Goal: Task Accomplishment & Management: Manage account settings

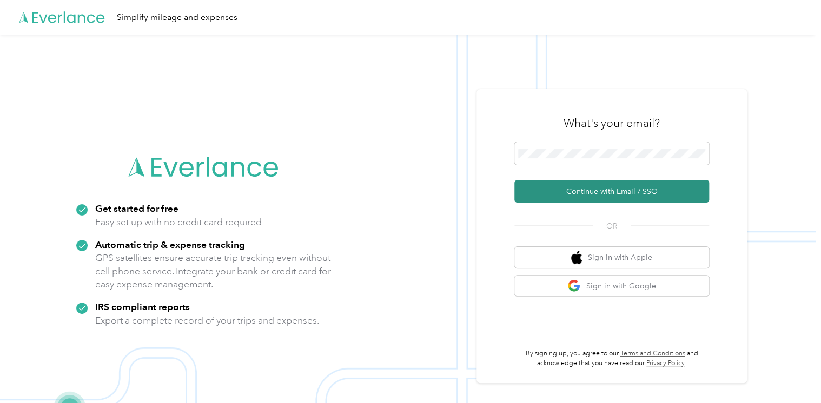
click at [605, 195] on button "Continue with Email / SSO" at bounding box center [611, 191] width 195 height 23
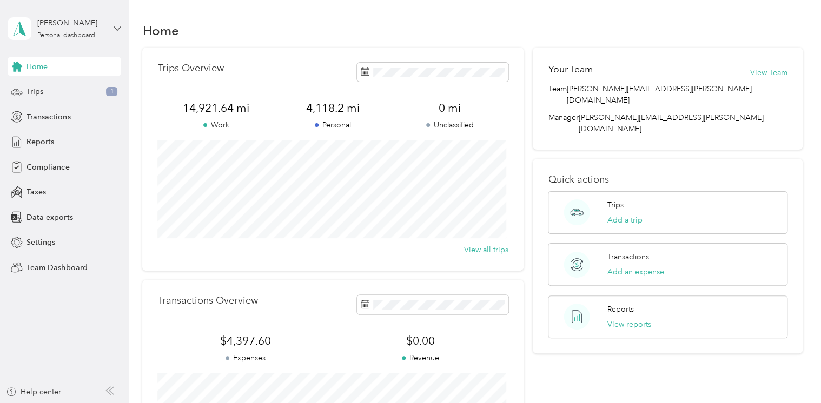
click at [118, 26] on icon at bounding box center [118, 29] width 8 height 8
click at [110, 88] on div "Team dashboard" at bounding box center [183, 89] width 335 height 19
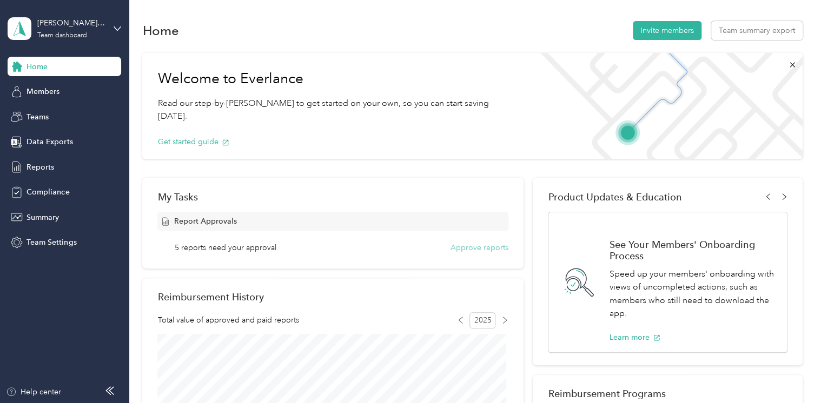
click at [488, 244] on div "Report Approvals 5 reports need your approval Approve reports" at bounding box center [332, 233] width 350 height 42
click at [489, 244] on button "Approve reports" at bounding box center [480, 247] width 58 height 11
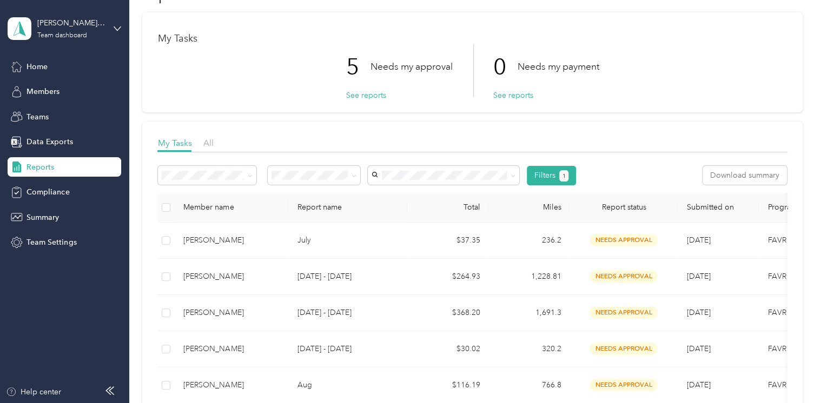
scroll to position [108, 0]
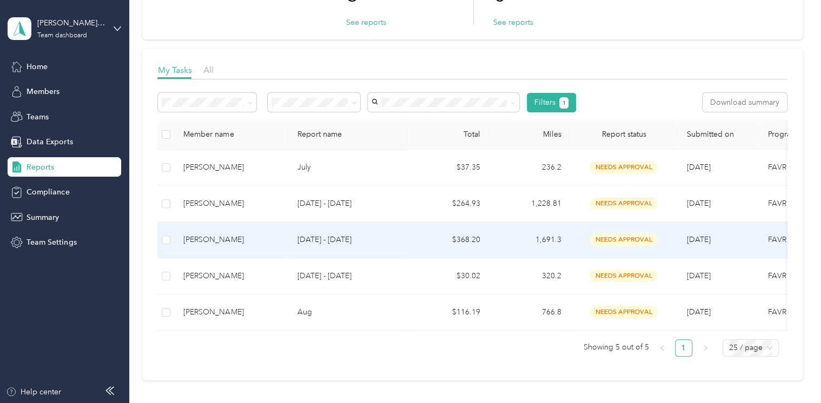
click at [556, 242] on td "1,691.3" at bounding box center [528, 240] width 81 height 36
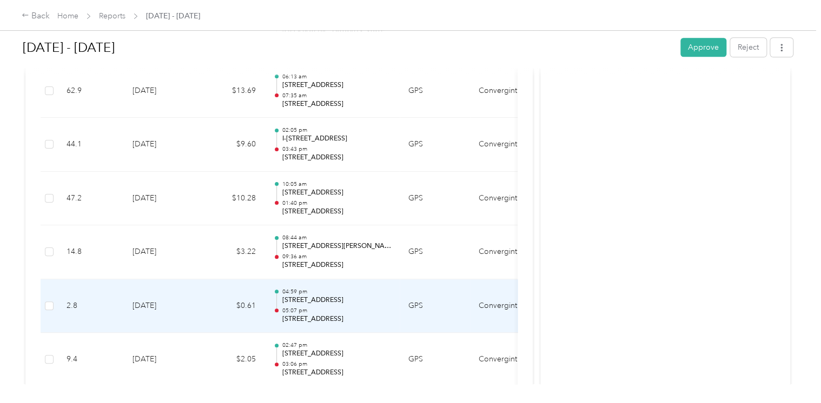
scroll to position [2596, 0]
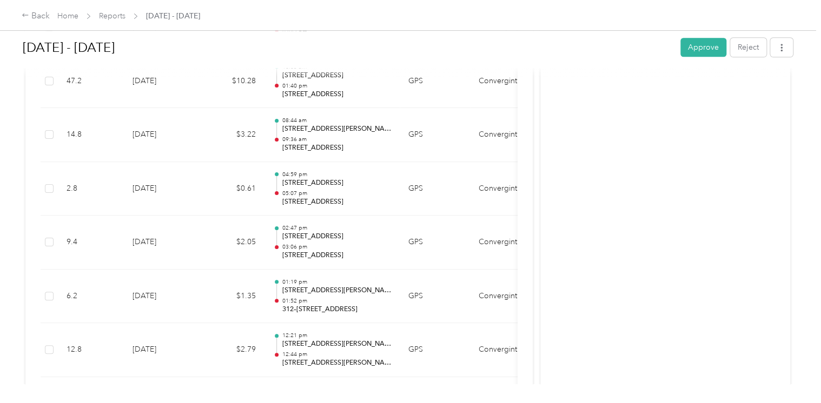
click at [703, 58] on div "Aug 1 - 31, 2025 Approve Reject" at bounding box center [408, 50] width 770 height 32
click at [696, 49] on button "Approve" at bounding box center [703, 47] width 46 height 19
click at [116, 16] on link "Reports" at bounding box center [112, 15] width 27 height 9
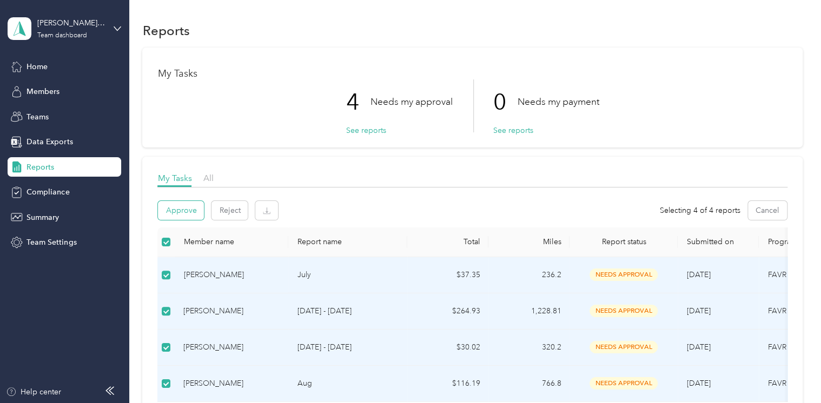
click at [161, 209] on button "Approve" at bounding box center [181, 210] width 46 height 19
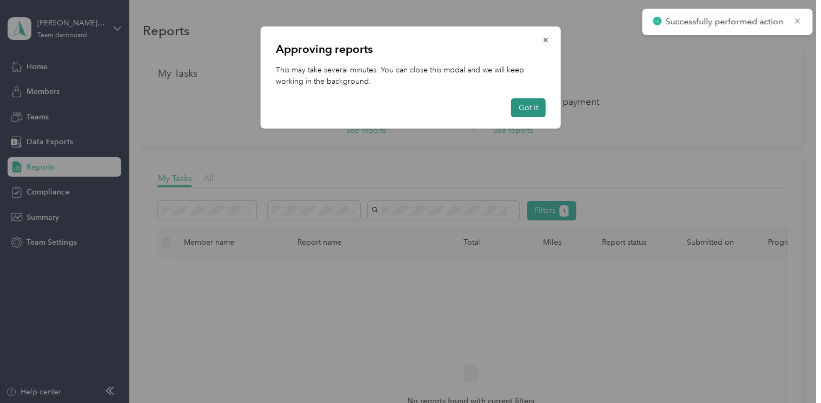
click at [524, 111] on button "Got it" at bounding box center [528, 107] width 35 height 19
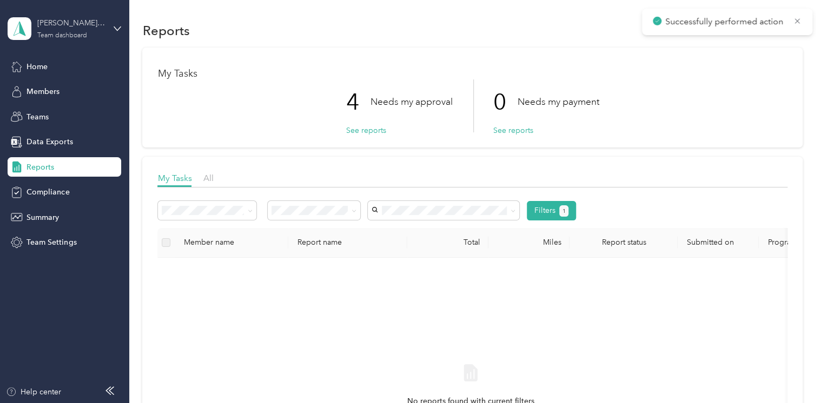
click at [96, 29] on div "christie.walters@convergint.com Team dashboard" at bounding box center [71, 28] width 68 height 22
click at [81, 111] on div "Personal dashboard" at bounding box center [51, 113] width 68 height 11
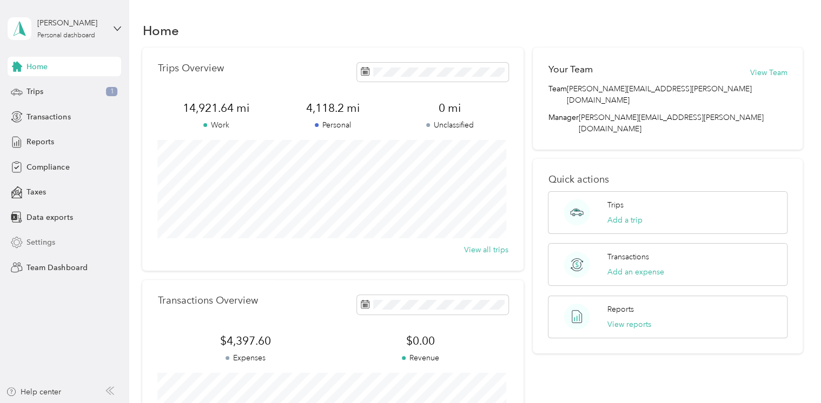
click at [65, 246] on div "Settings" at bounding box center [65, 242] width 114 height 19
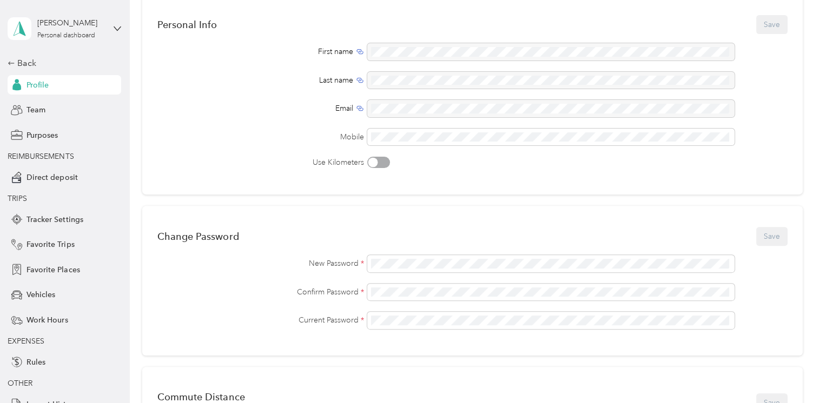
scroll to position [216, 0]
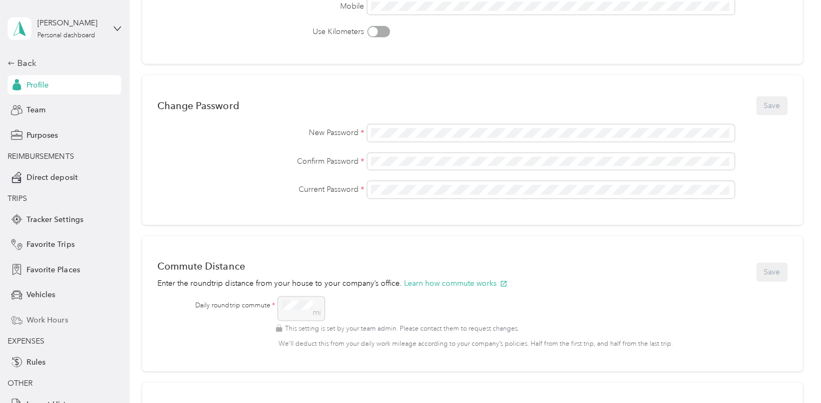
click at [61, 320] on span "Work Hours" at bounding box center [47, 320] width 41 height 11
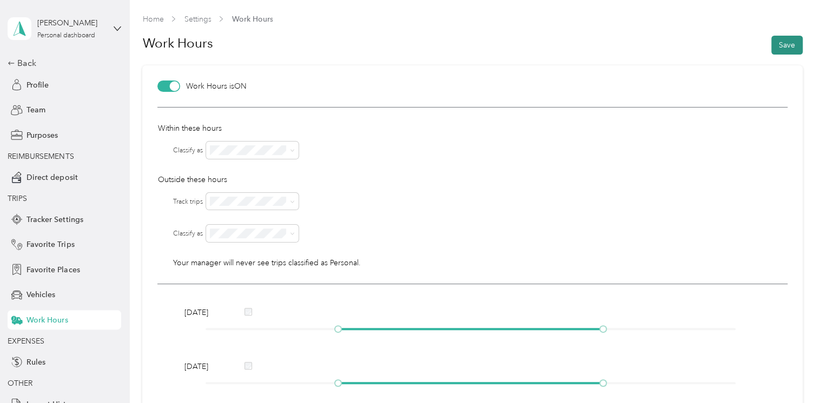
click at [777, 39] on button "Save" at bounding box center [786, 45] width 31 height 19
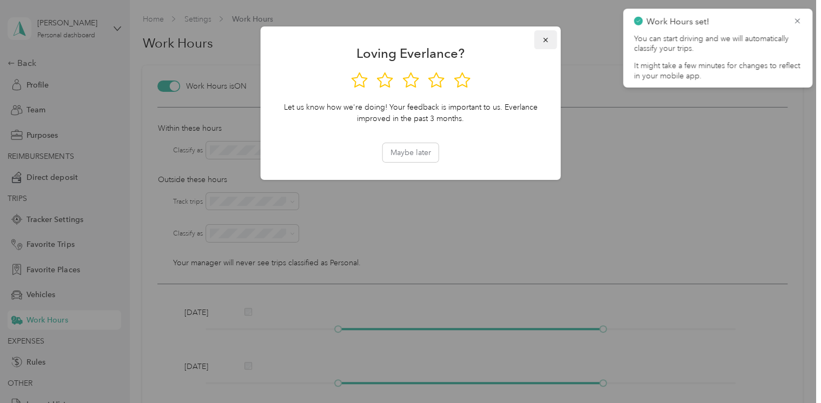
click at [546, 38] on icon "button" at bounding box center [546, 40] width 8 height 8
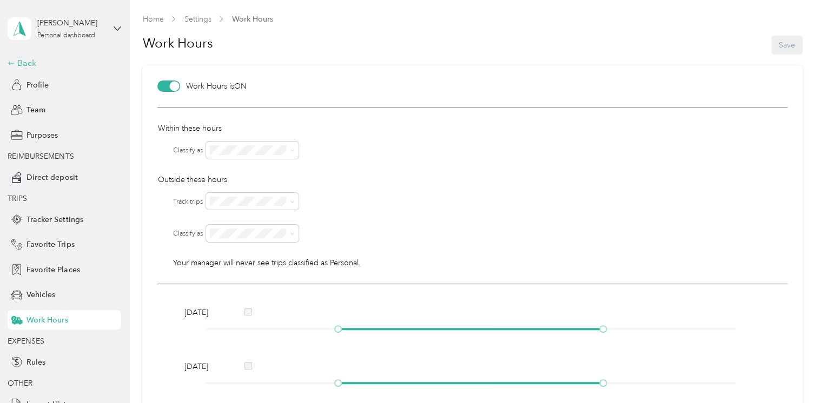
click at [59, 63] on div "Back" at bounding box center [62, 63] width 108 height 13
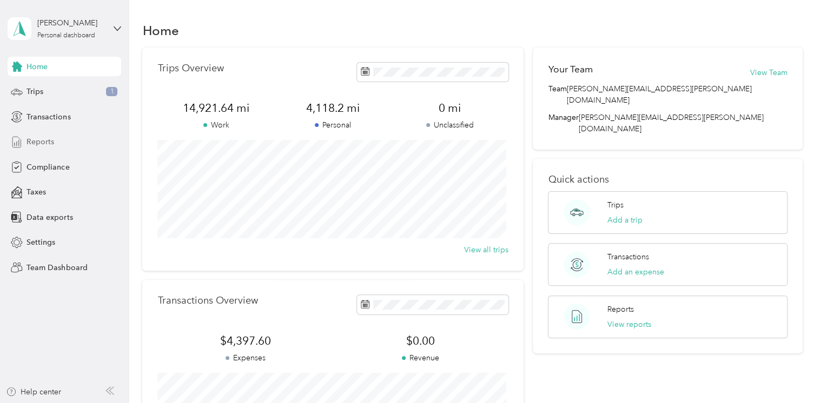
click at [98, 143] on div "Reports" at bounding box center [65, 142] width 114 height 19
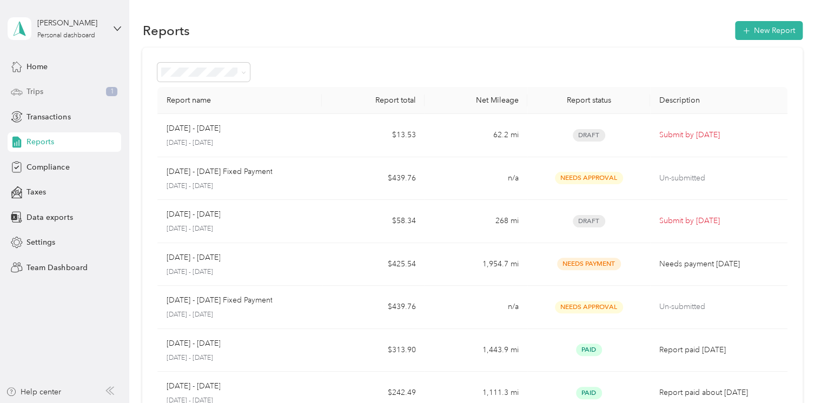
click at [43, 84] on div "Trips 1" at bounding box center [65, 91] width 114 height 19
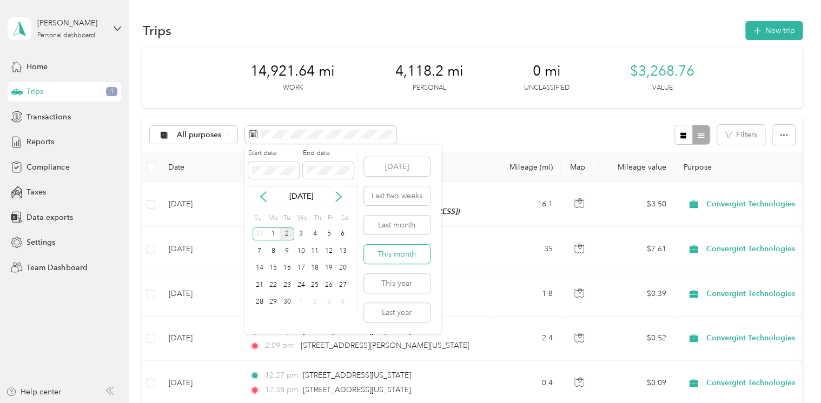
click at [398, 253] on button "This month" at bounding box center [397, 254] width 66 height 19
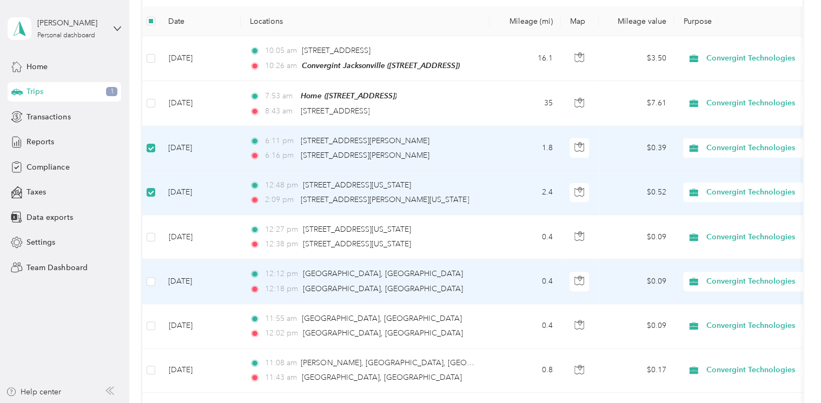
scroll to position [162, 0]
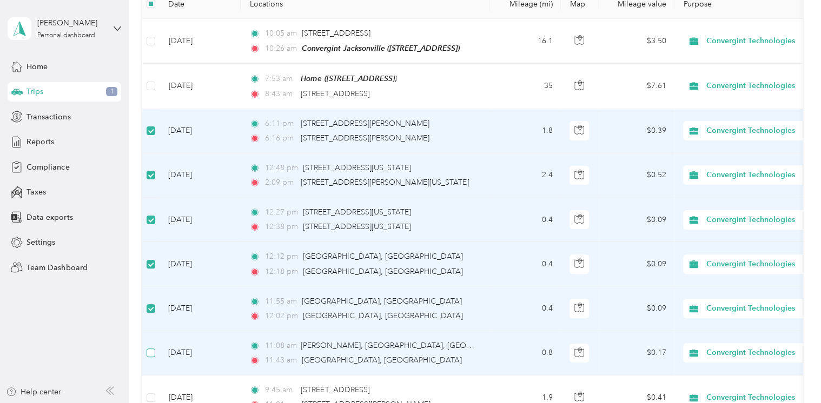
click at [154, 356] on label at bounding box center [151, 353] width 9 height 12
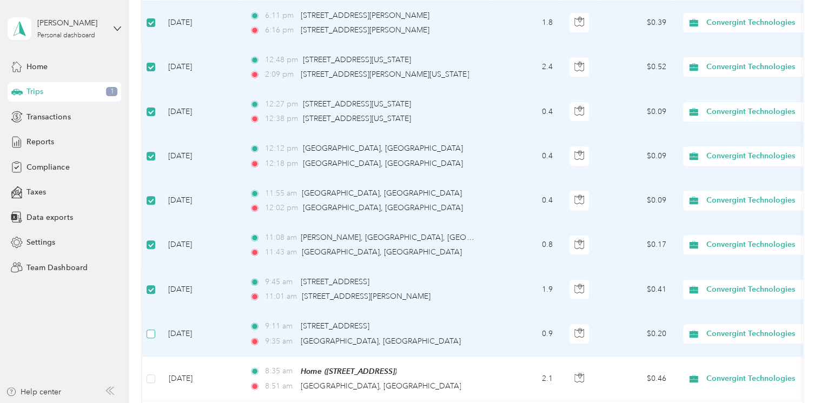
click at [155, 327] on td at bounding box center [150, 334] width 17 height 44
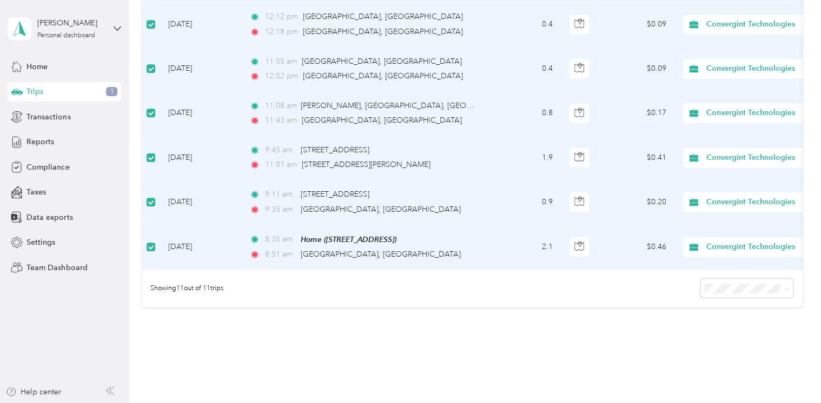
scroll to position [461, 0]
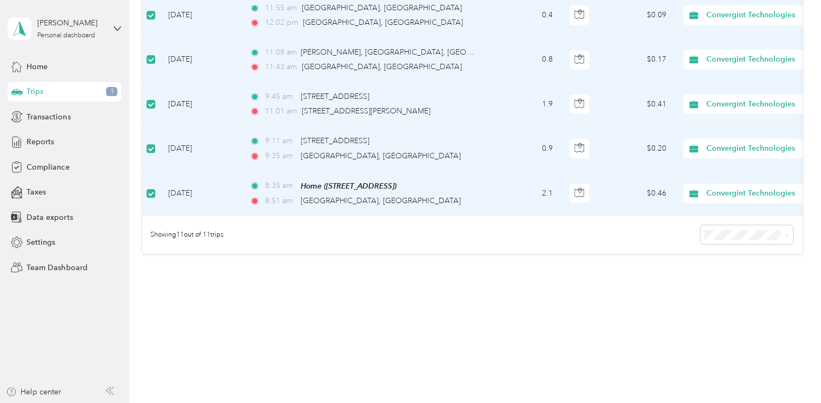
click at [760, 288] on div "100 per load" at bounding box center [743, 292] width 77 height 11
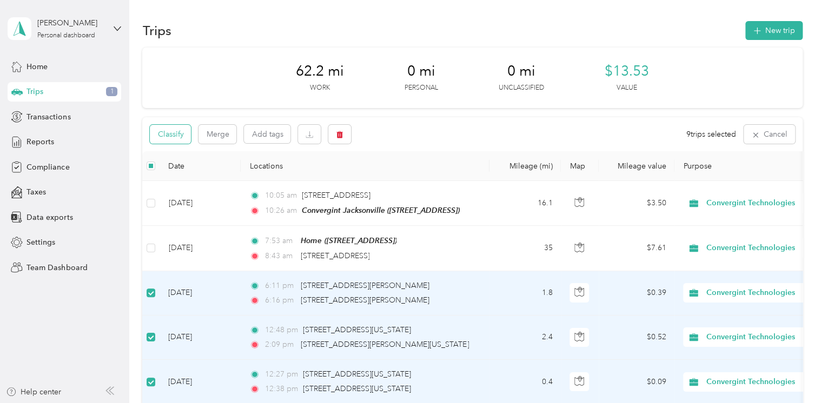
click at [165, 137] on button "Classify" at bounding box center [170, 134] width 41 height 19
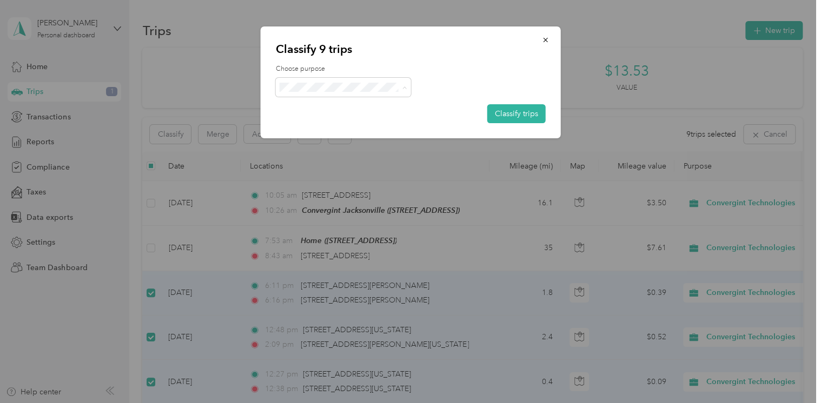
click at [387, 120] on li "Personal" at bounding box center [342, 126] width 135 height 19
click at [521, 114] on button "Classify trips" at bounding box center [516, 113] width 58 height 19
